Goal: Task Accomplishment & Management: Manage account settings

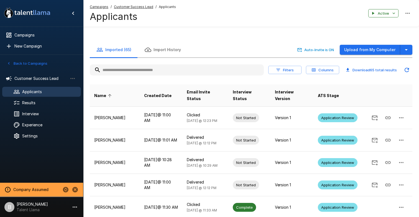
click at [137, 69] on input "text" at bounding box center [177, 70] width 174 height 10
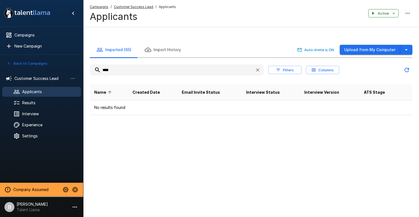
click at [121, 73] on input "****" at bounding box center [170, 70] width 161 height 10
click at [111, 69] on input "*****" at bounding box center [170, 70] width 161 height 10
type input "*****"
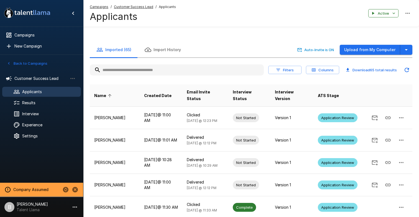
click at [136, 69] on input "text" at bounding box center [177, 70] width 174 height 10
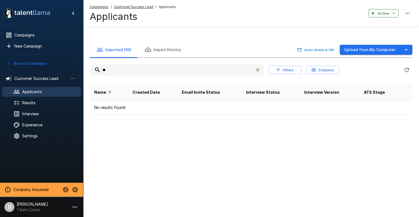
type input "*"
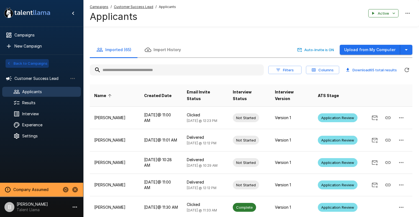
click at [34, 66] on button "Back to Campaigns" at bounding box center [27, 63] width 43 height 9
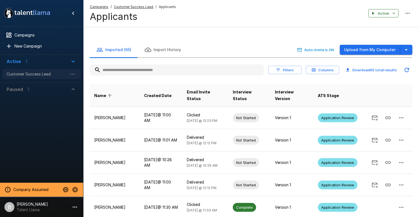
click at [39, 71] on div "Customer Success Lead" at bounding box center [41, 74] width 79 height 10
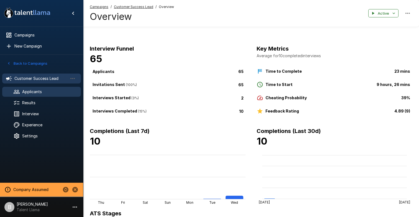
click at [32, 92] on span "Applicants" at bounding box center [49, 92] width 54 height 6
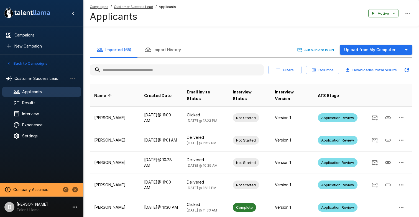
click at [156, 70] on input "text" at bounding box center [177, 70] width 174 height 10
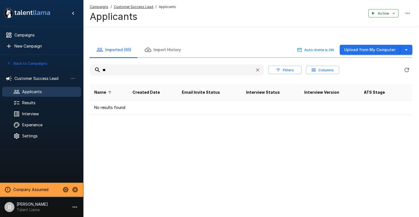
type input "*"
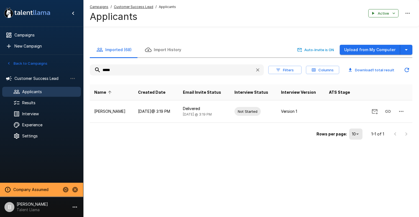
click at [111, 69] on input "*****" at bounding box center [170, 70] width 161 height 10
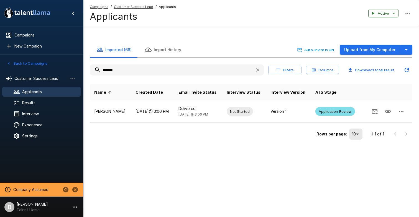
type input "*******"
click at [43, 101] on span "Results" at bounding box center [49, 103] width 54 height 6
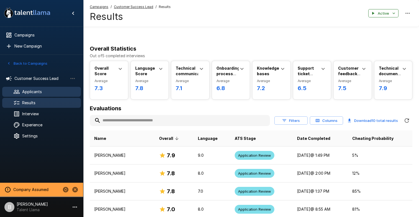
click at [27, 93] on span "Applicants" at bounding box center [49, 92] width 54 height 6
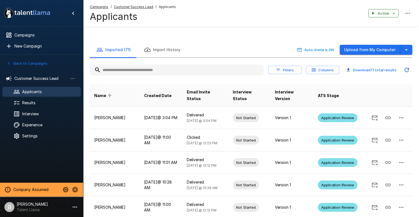
click at [142, 66] on input "text" at bounding box center [177, 70] width 174 height 10
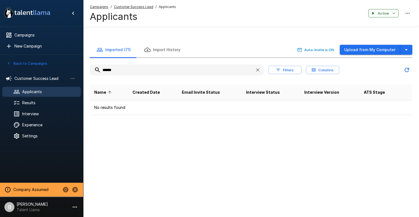
type input "******"
click at [38, 94] on span "Applicants" at bounding box center [49, 92] width 54 height 6
click at [257, 70] on icon "button" at bounding box center [258, 70] width 6 height 6
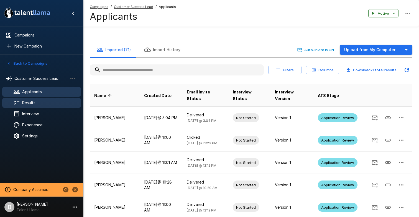
click at [45, 101] on span "Results" at bounding box center [49, 103] width 54 height 6
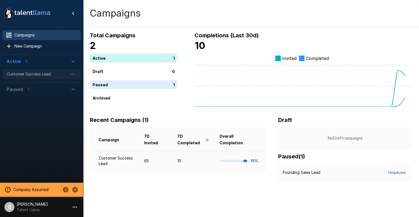
click at [40, 73] on span "Customer Success Lead" at bounding box center [37, 74] width 61 height 6
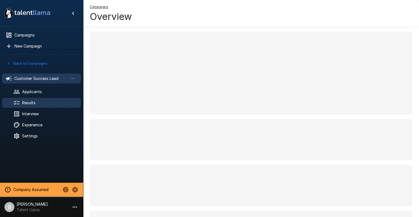
click at [31, 102] on span "Results" at bounding box center [49, 103] width 54 height 6
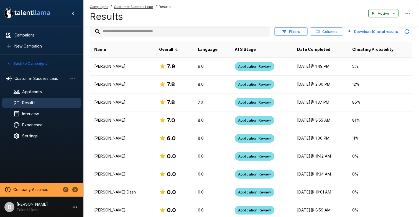
scroll to position [77, 0]
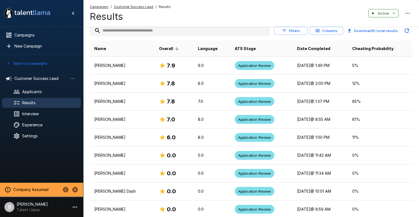
click at [140, 35] on input "text" at bounding box center [180, 31] width 180 height 10
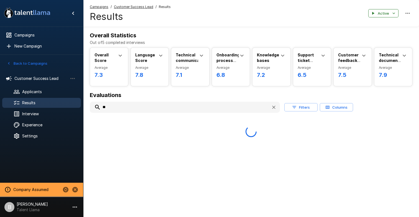
scroll to position [0, 0]
type input "*"
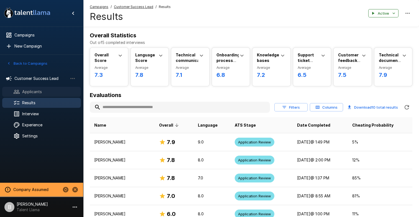
click at [34, 93] on span "Applicants" at bounding box center [49, 92] width 54 height 6
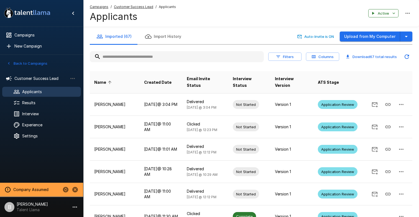
click at [408, 39] on icon "button" at bounding box center [406, 36] width 7 height 7
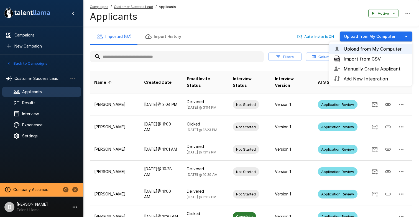
click at [385, 50] on span "Upload from My Computer" at bounding box center [375, 49] width 64 height 7
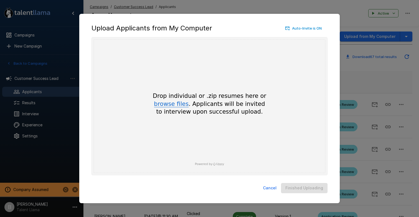
click at [183, 104] on button "browse files" at bounding box center [171, 104] width 35 height 6
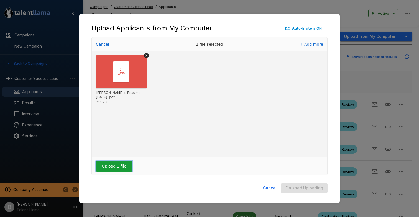
click at [123, 168] on button "Upload 1 file" at bounding box center [114, 166] width 37 height 11
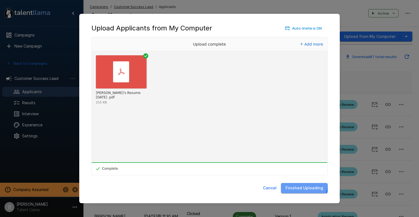
click at [298, 185] on button "Finished Uploading" at bounding box center [304, 188] width 47 height 10
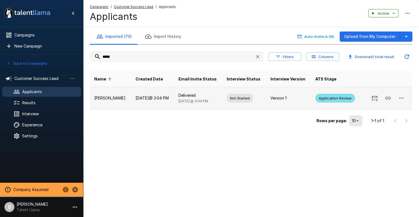
type input "*****"
click at [127, 104] on td "[PERSON_NAME]" at bounding box center [110, 98] width 41 height 22
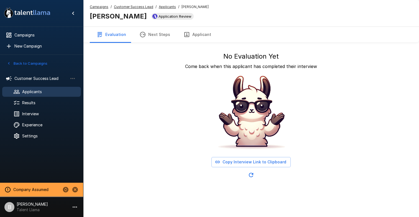
click at [31, 93] on span "Applicants" at bounding box center [49, 92] width 54 height 6
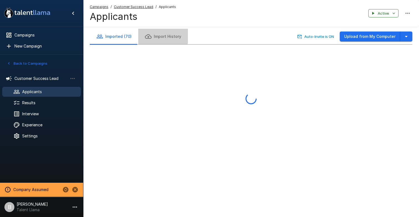
click at [155, 35] on button "Import History" at bounding box center [163, 37] width 50 height 16
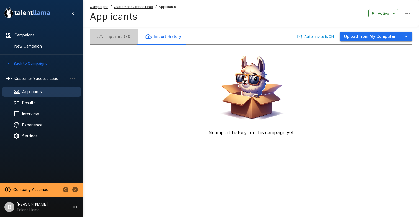
click at [120, 37] on button "Imported (70)" at bounding box center [114, 37] width 48 height 16
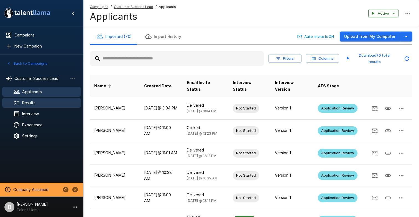
click at [38, 102] on span "Results" at bounding box center [49, 103] width 54 height 6
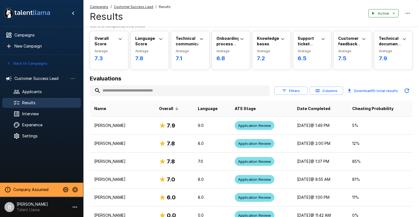
scroll to position [16, 0]
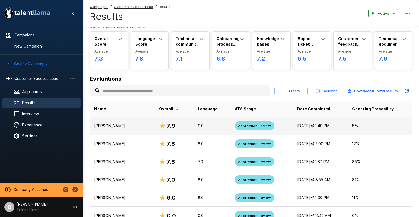
click at [129, 127] on p "[PERSON_NAME]" at bounding box center [122, 126] width 56 height 6
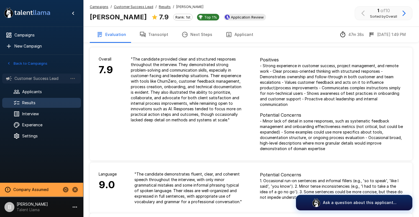
click at [37, 79] on span "Customer Success Lead" at bounding box center [40, 79] width 53 height 6
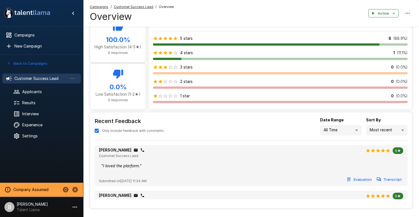
scroll to position [280, 0]
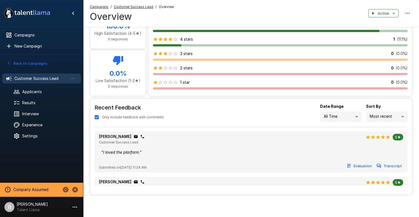
click at [112, 116] on span "Only include feedback with comments" at bounding box center [133, 118] width 62 height 6
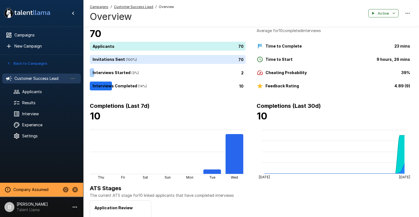
scroll to position [0, 0]
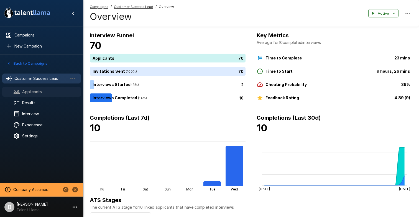
click at [35, 87] on div "Applicants" at bounding box center [41, 92] width 79 height 10
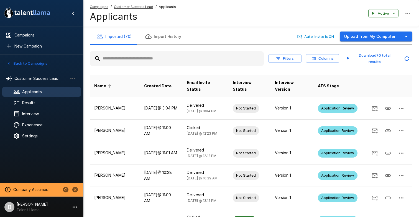
click at [143, 56] on input "text" at bounding box center [177, 59] width 174 height 10
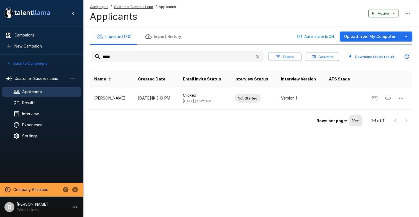
type input "*****"
click at [30, 105] on span "Results" at bounding box center [49, 103] width 54 height 6
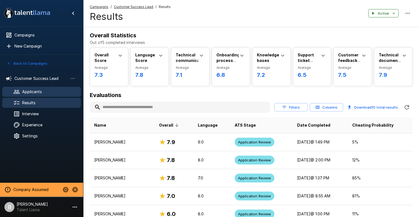
click at [48, 89] on span "Applicants" at bounding box center [49, 92] width 54 height 6
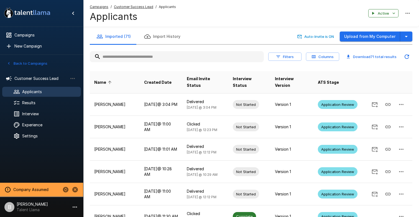
click at [157, 61] on input "text" at bounding box center [177, 57] width 174 height 10
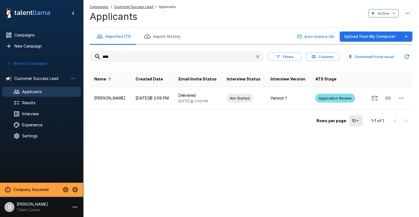
type input "****"
click at [33, 103] on span "Results" at bounding box center [49, 103] width 54 height 6
